Goal: Find specific page/section: Find specific page/section

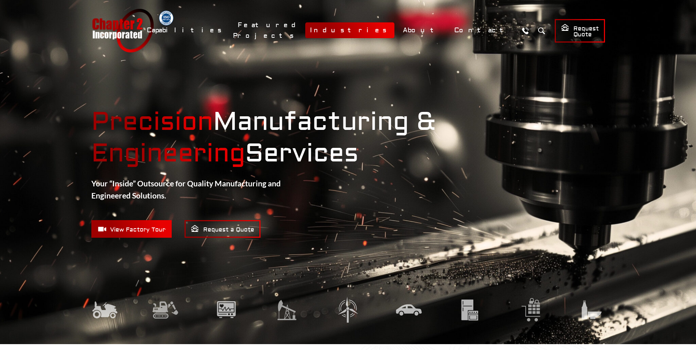
click at [395, 32] on link "Industries" at bounding box center [349, 30] width 89 height 16
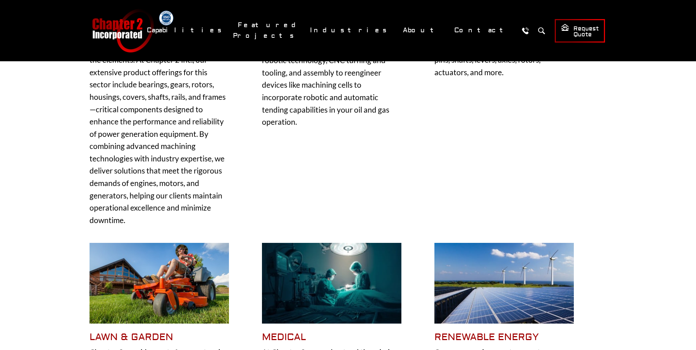
scroll to position [294, 0]
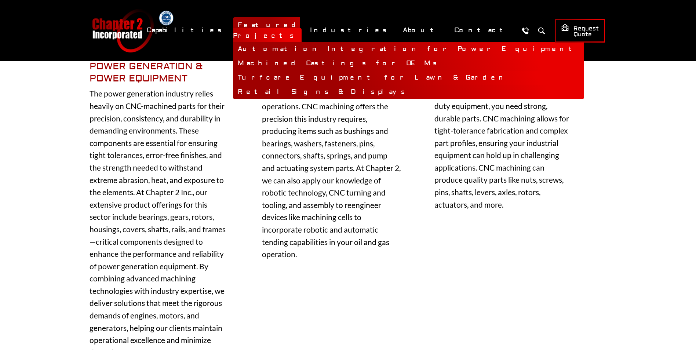
click at [367, 73] on link "Turfcare Equipment for Lawn & Garden" at bounding box center [408, 78] width 351 height 14
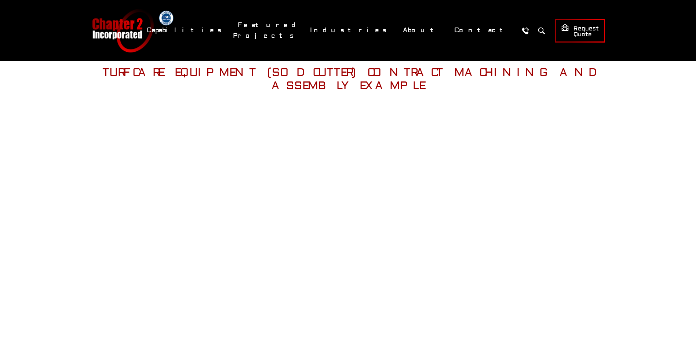
scroll to position [220, 0]
